Goal: Check status: Check status

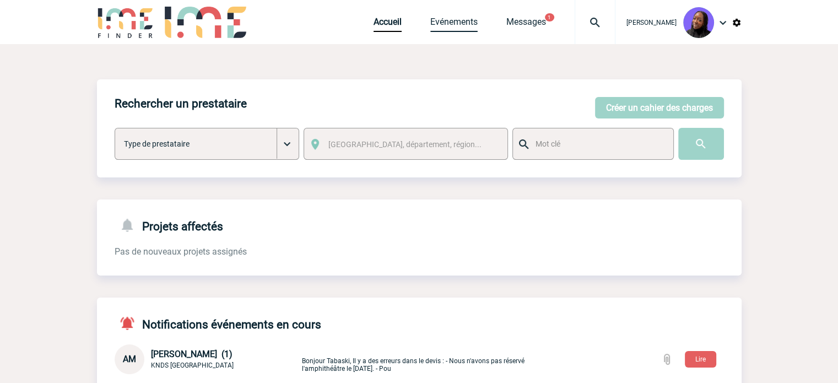
click at [458, 21] on link "Evénements" at bounding box center [453, 24] width 47 height 15
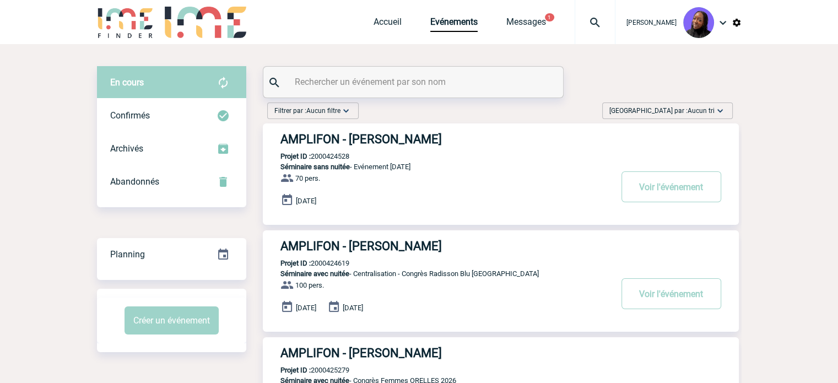
click at [323, 78] on input "text" at bounding box center [414, 82] width 245 height 16
paste input "2000425215"
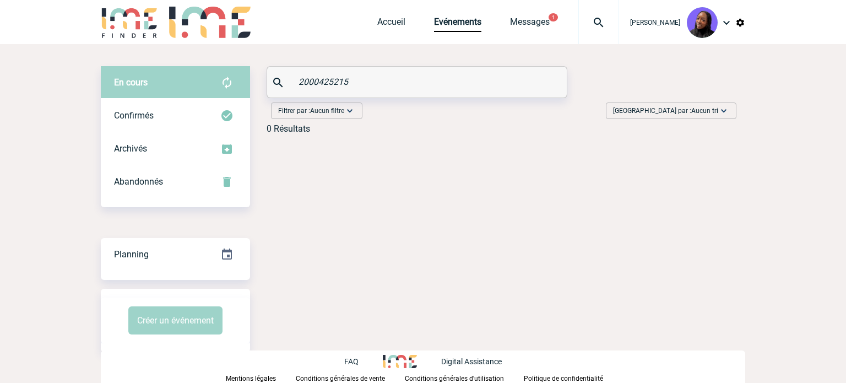
type input "2000425215"
